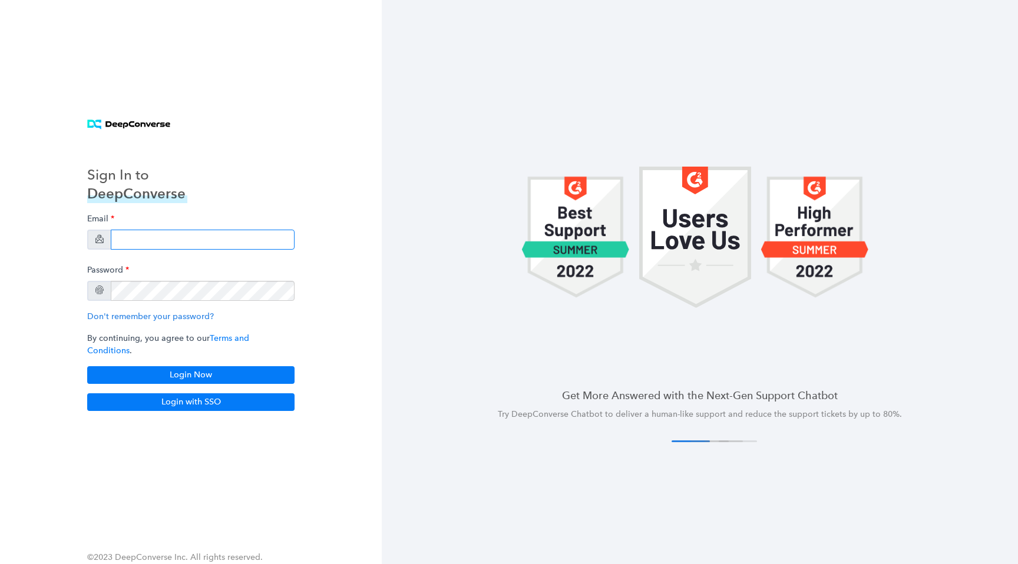
click at [223, 244] on input "email" at bounding box center [203, 240] width 184 height 20
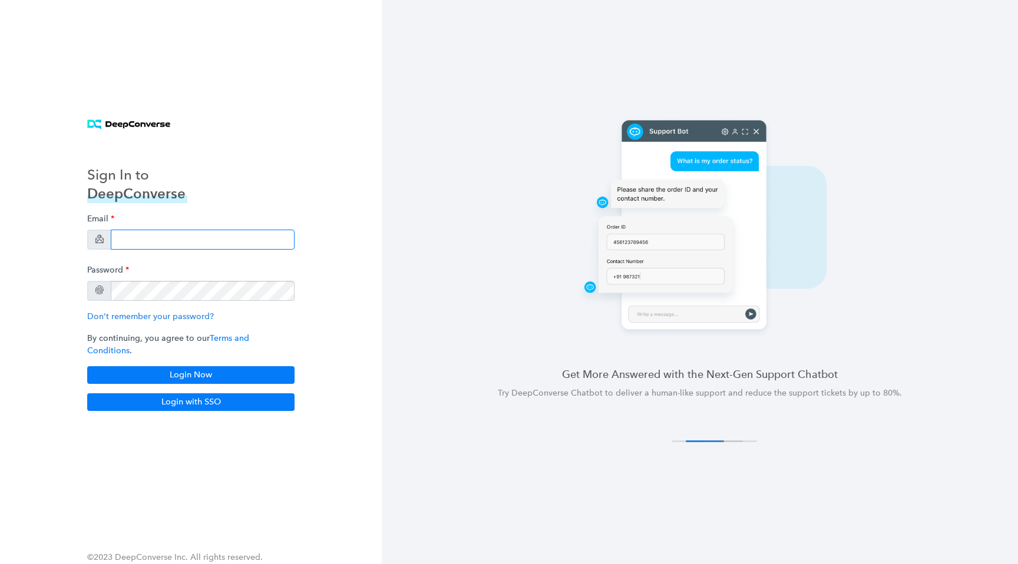
type input "[EMAIL_ADDRESS][DOMAIN_NAME]"
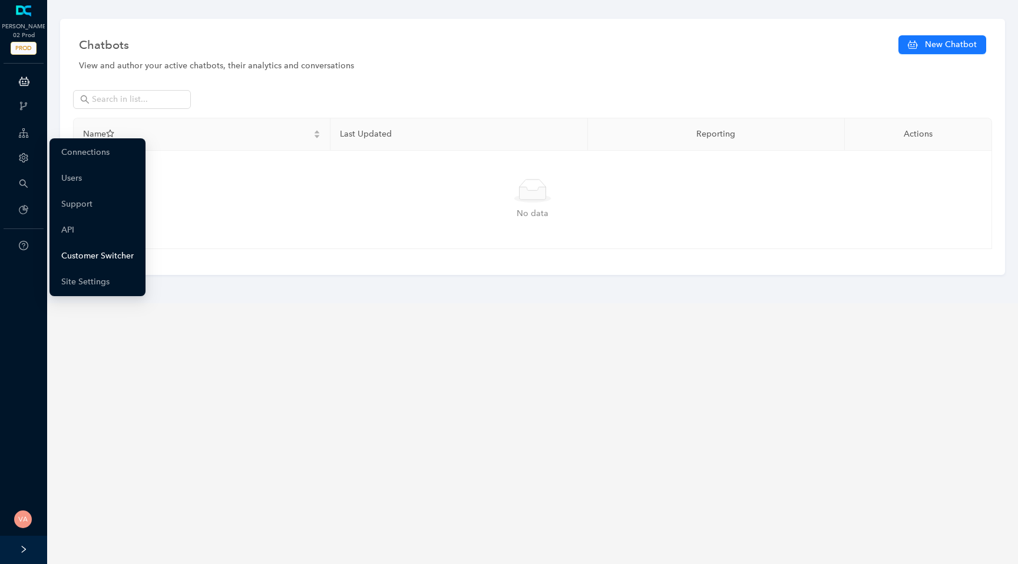
click at [79, 258] on link "Customer Switcher" at bounding box center [97, 257] width 72 height 24
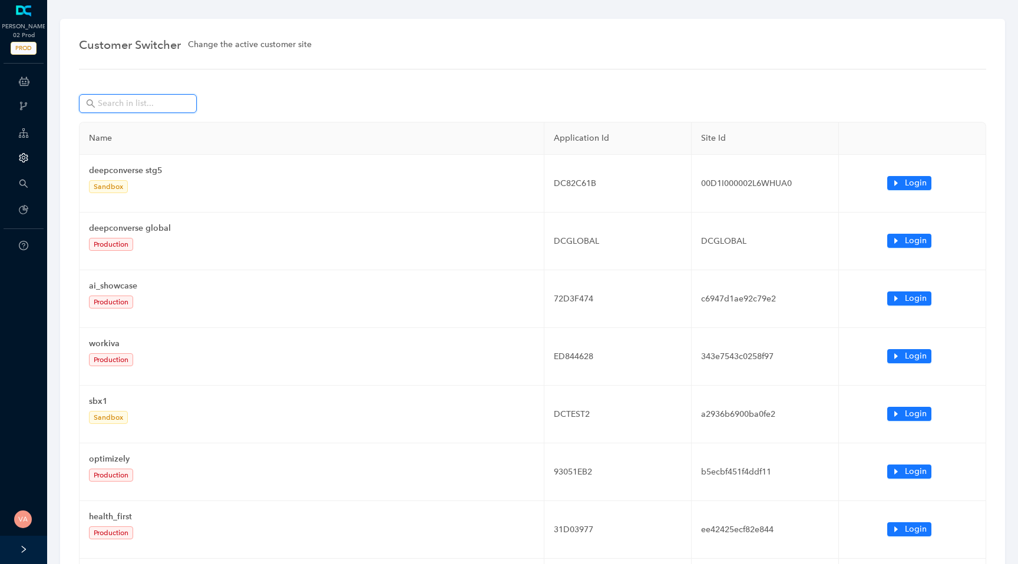
click at [168, 100] on input "text" at bounding box center [139, 103] width 82 height 13
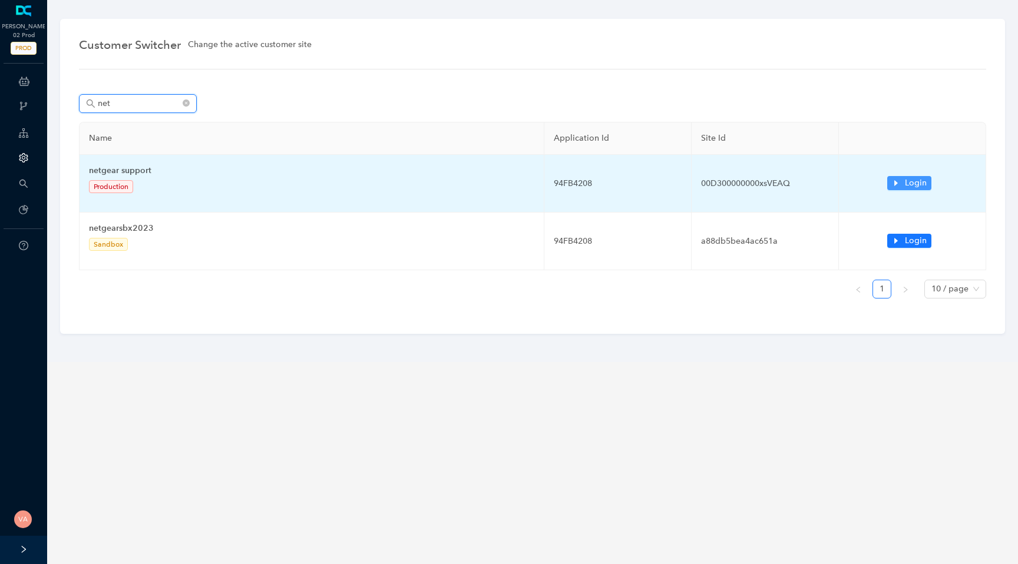
type input "net"
click at [896, 181] on icon "caret-right" at bounding box center [896, 183] width 8 height 8
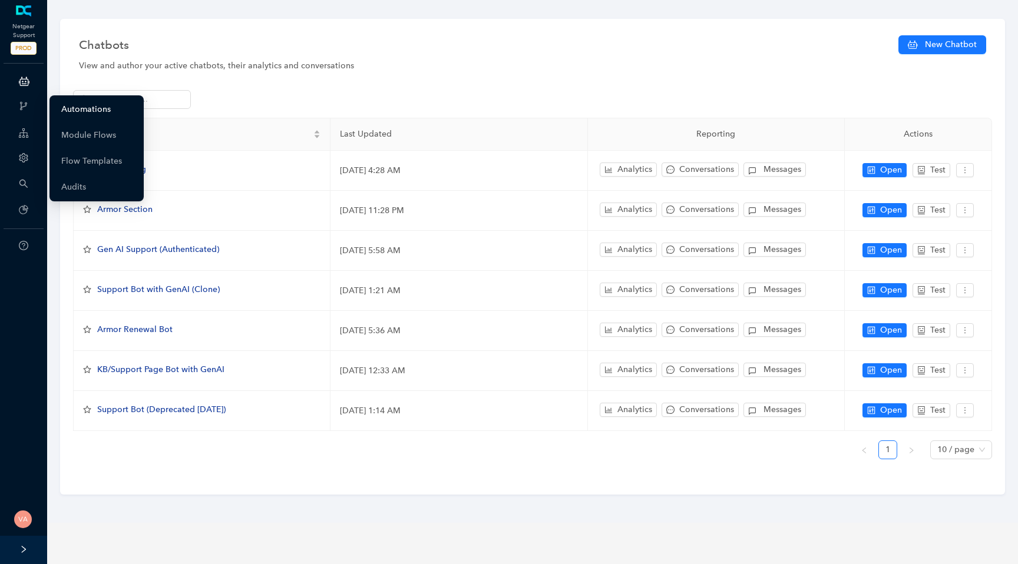
click at [86, 111] on link "Automations" at bounding box center [85, 110] width 49 height 24
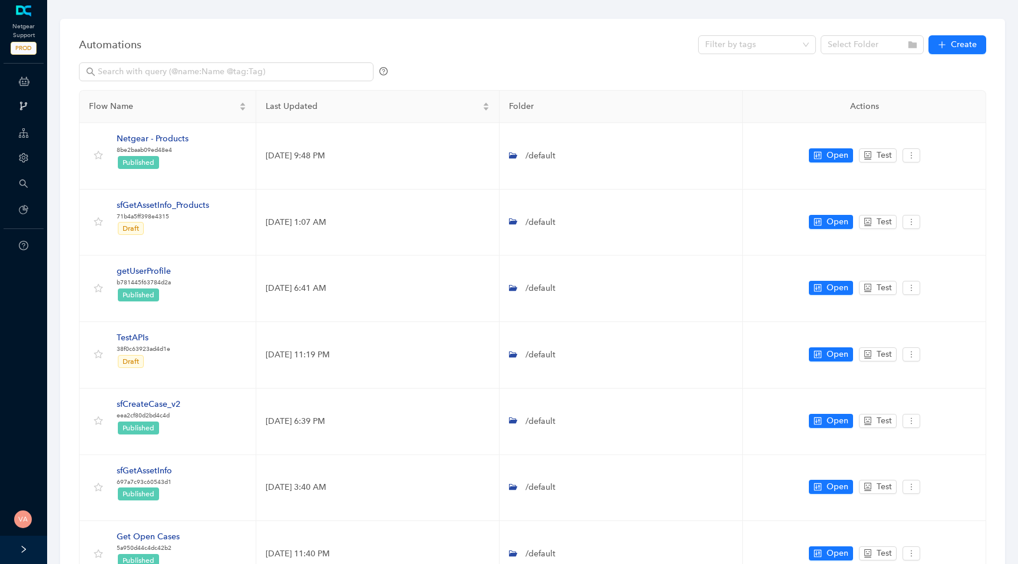
click at [223, 29] on div "Automations Filter by tags Select Folder Create Flow Name Last Updated Folder A…" at bounding box center [532, 435] width 945 height 832
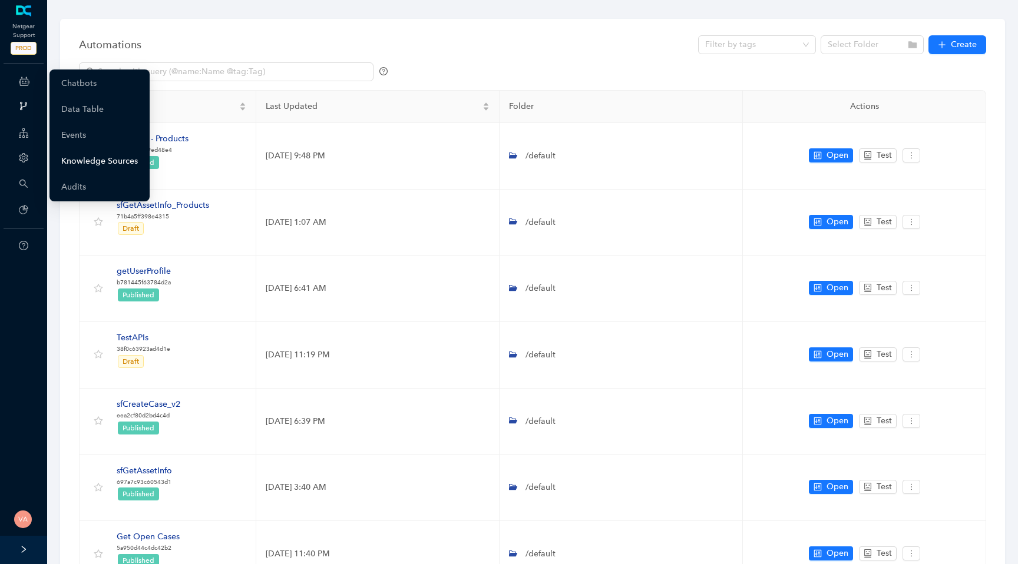
click at [71, 163] on link "Knowledge Sources" at bounding box center [99, 162] width 77 height 24
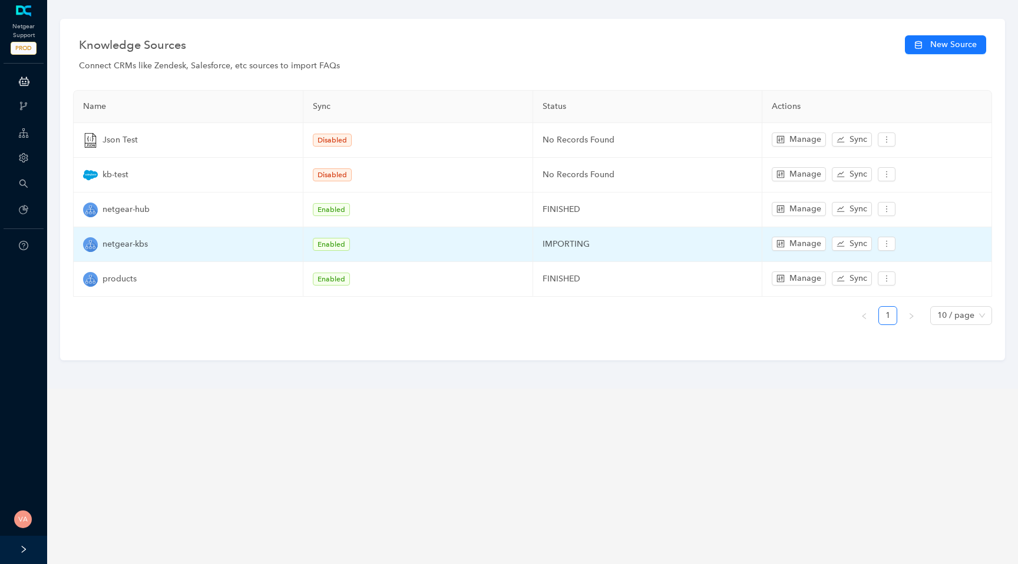
click at [548, 249] on td "IMPORTING" at bounding box center [648, 244] width 230 height 35
click at [554, 242] on td "IMPORTING" at bounding box center [648, 244] width 230 height 35
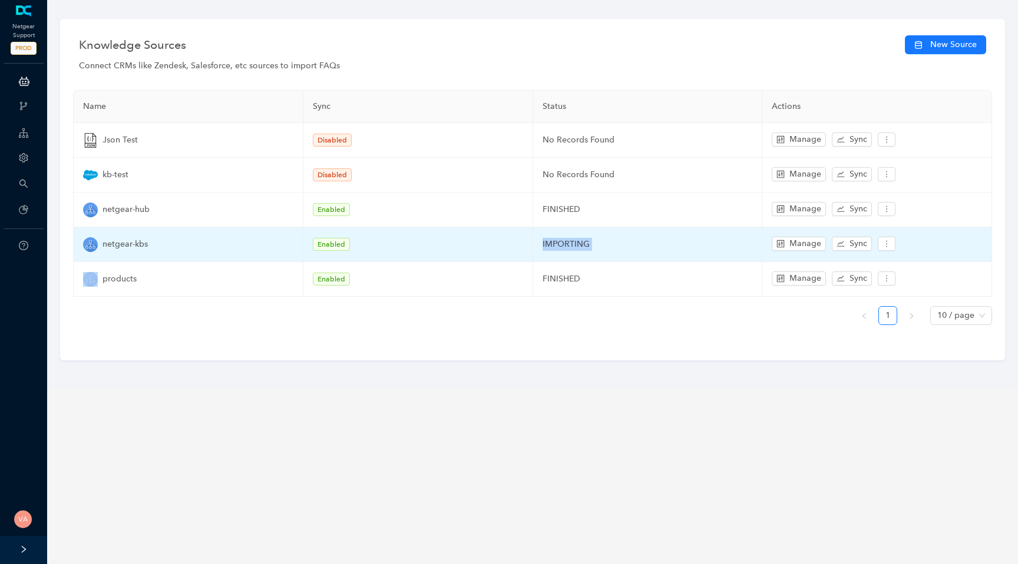
click at [554, 242] on td "IMPORTING" at bounding box center [648, 244] width 230 height 35
click at [576, 242] on td "IMPORTING" at bounding box center [648, 244] width 230 height 35
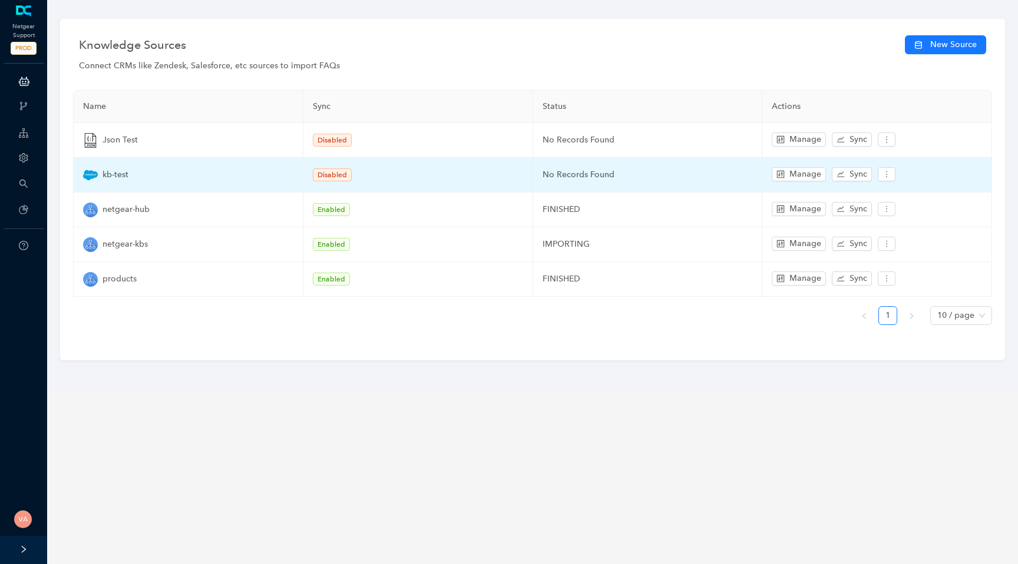
click at [563, 174] on td "No Records Found" at bounding box center [648, 175] width 230 height 35
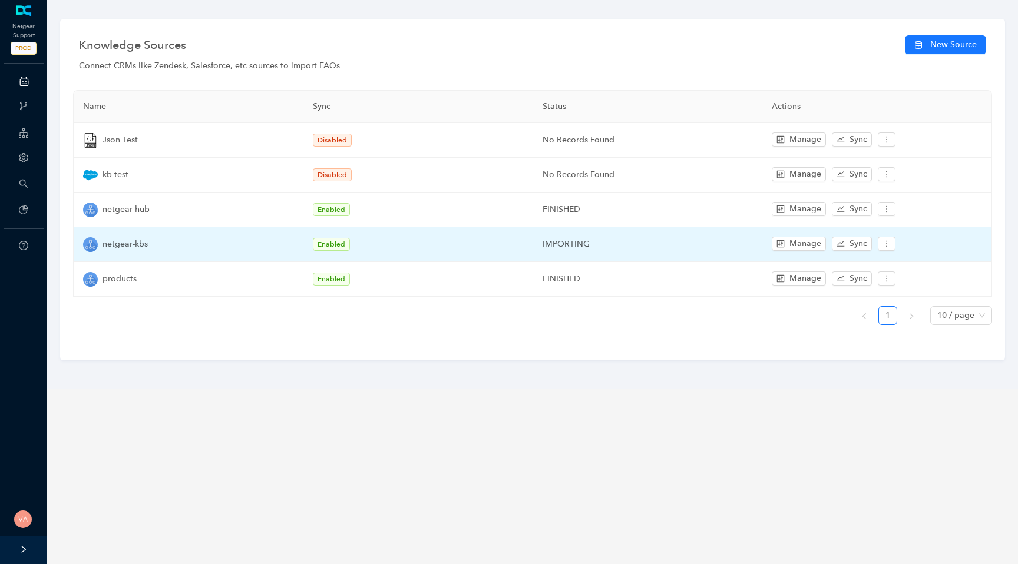
click at [556, 245] on td "IMPORTING" at bounding box center [648, 244] width 230 height 35
click at [794, 242] on span "Manage" at bounding box center [805, 243] width 32 height 13
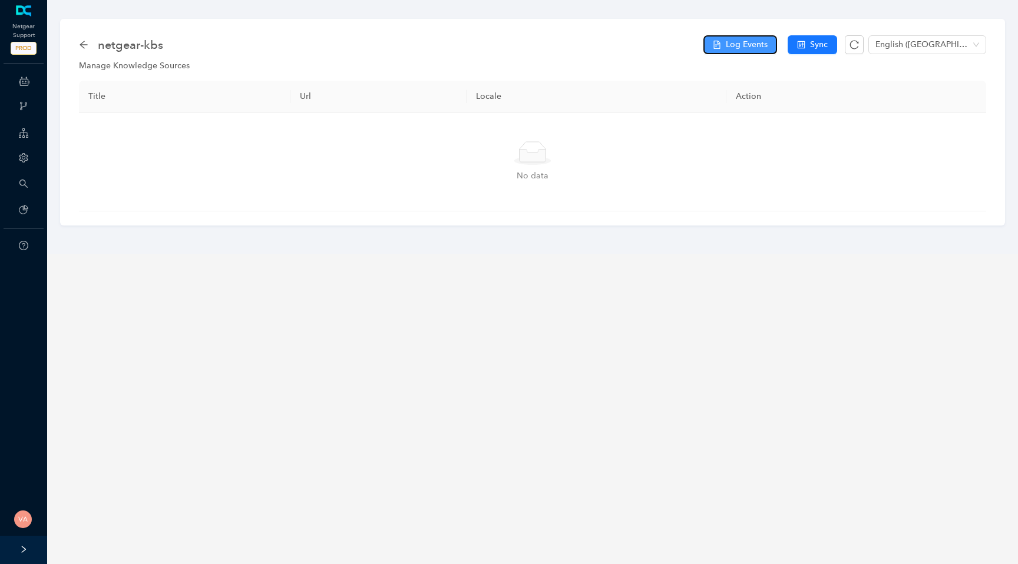
click at [739, 44] on span "Log Events" at bounding box center [747, 44] width 42 height 13
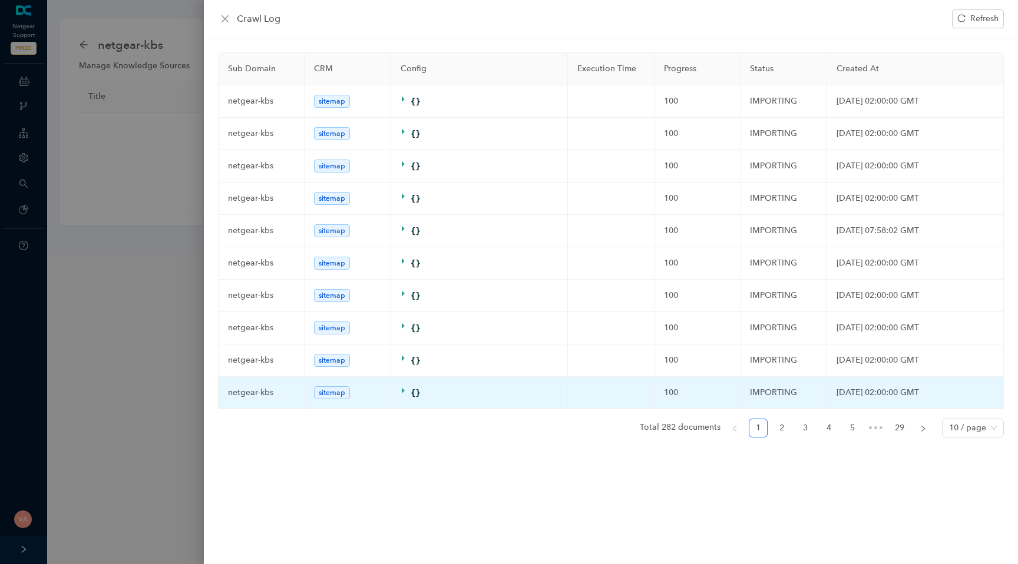
click at [761, 404] on td "IMPORTING" at bounding box center [784, 393] width 87 height 32
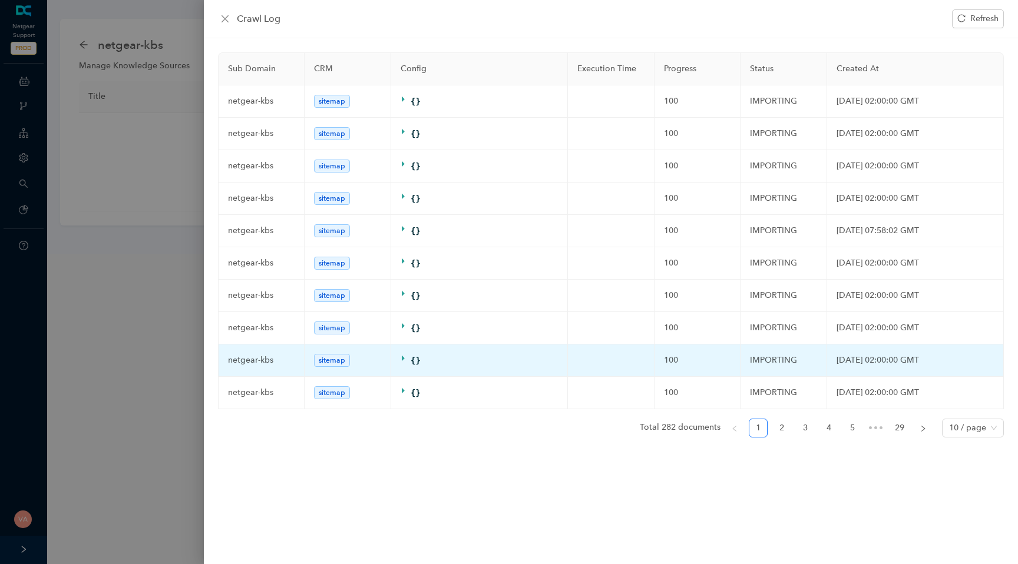
click at [764, 374] on td "IMPORTING" at bounding box center [784, 361] width 87 height 32
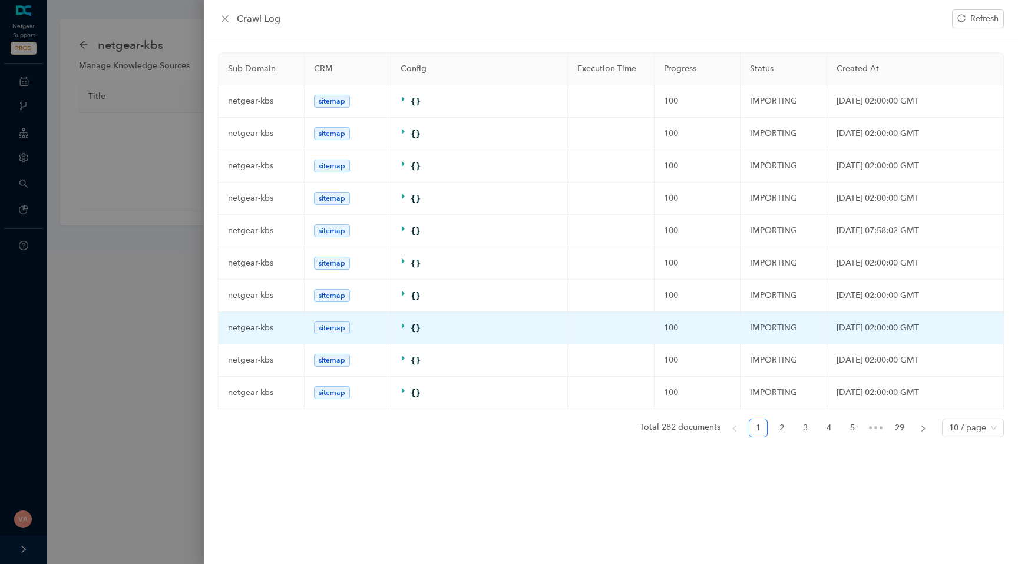
click at [764, 345] on td "IMPORTING" at bounding box center [784, 328] width 87 height 32
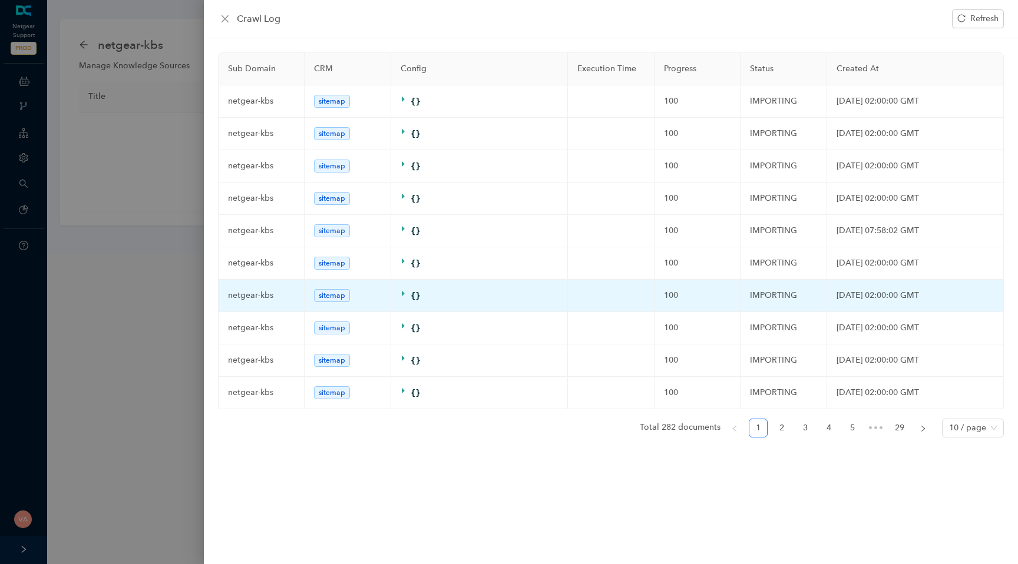
click at [758, 296] on td "IMPORTING" at bounding box center [784, 296] width 87 height 32
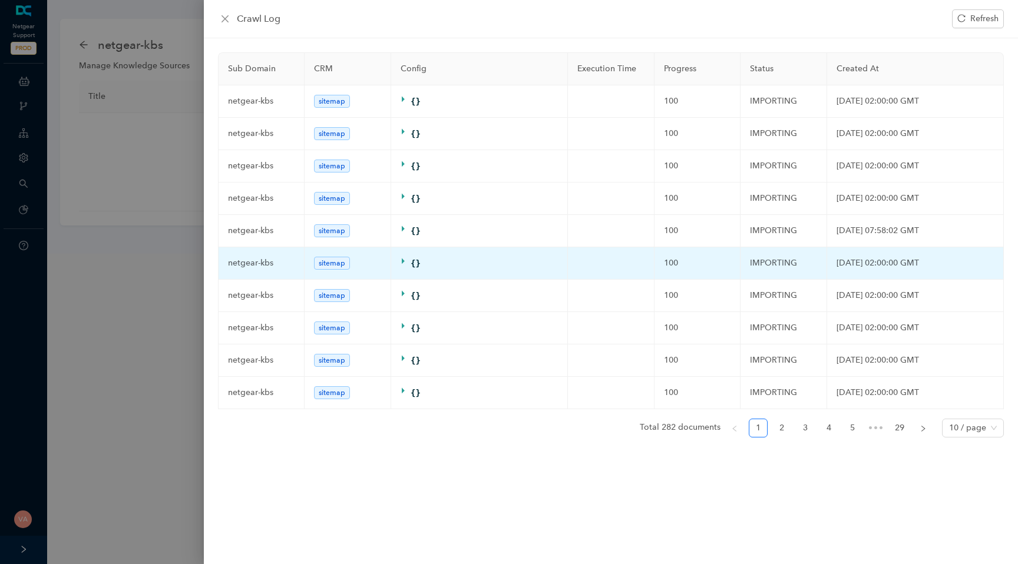
click at [767, 260] on td "IMPORTING" at bounding box center [784, 263] width 87 height 32
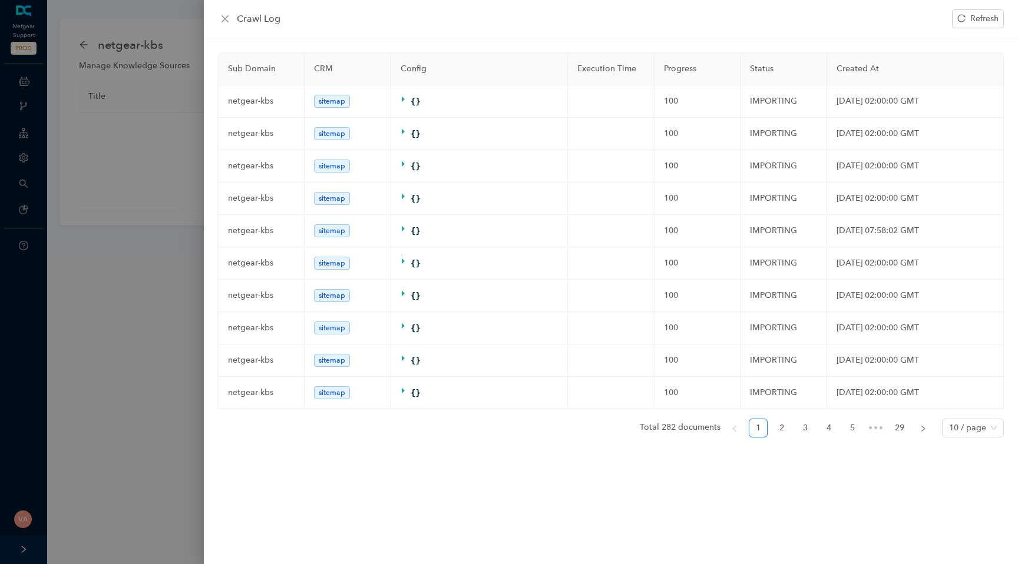
click at [170, 131] on div at bounding box center [509, 282] width 1018 height 564
